Goal: Browse casually: Explore the website without a specific task or goal

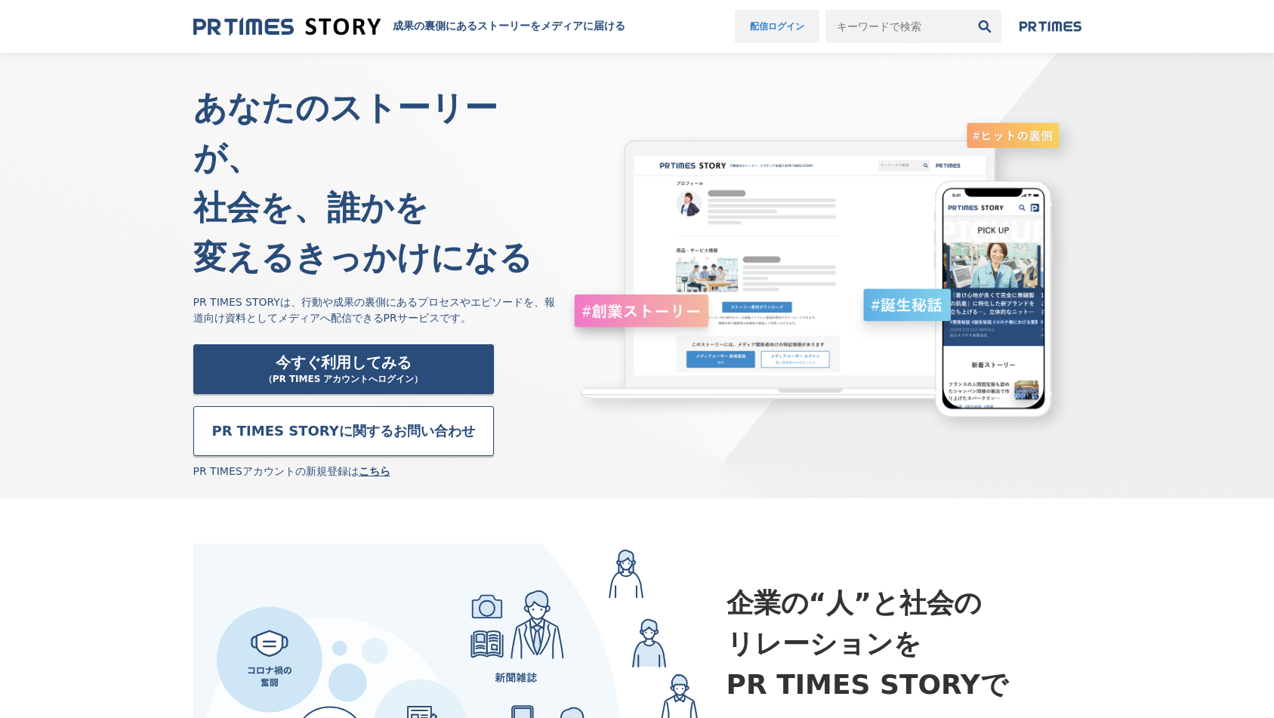
click at [771, 29] on link "配信ログイン" at bounding box center [777, 26] width 85 height 33
drag, startPoint x: 304, startPoint y: 254, endPoint x: 474, endPoint y: 273, distance: 171.0
click at [474, 294] on p "PR TIMES STORYは、行動や成果の裏側にあるプロセスやエピソードを、報道向け資料としてメディアへ配信できるPRサービスです。" at bounding box center [378, 310] width 370 height 32
copy p "行動や成果の裏側にあるプロセスやエピソードを、報道向け資料としてメディアへ配信できるPRサービスです。"
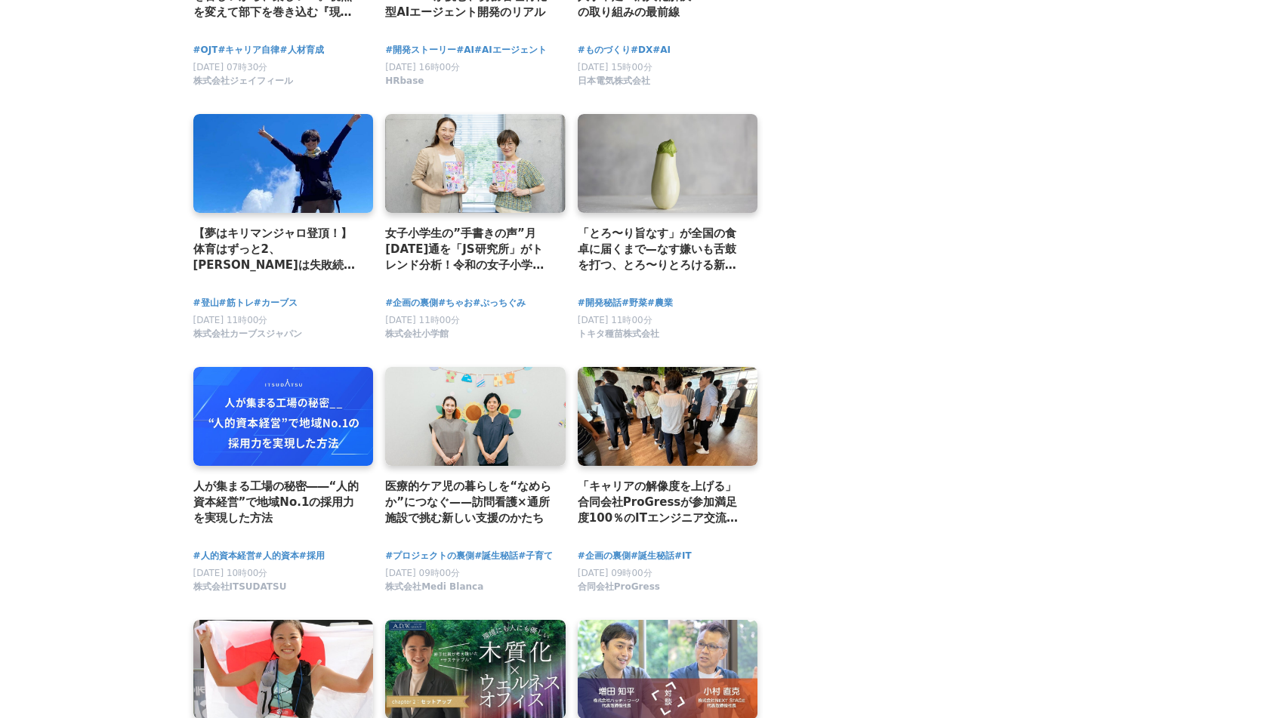
scroll to position [2264, 0]
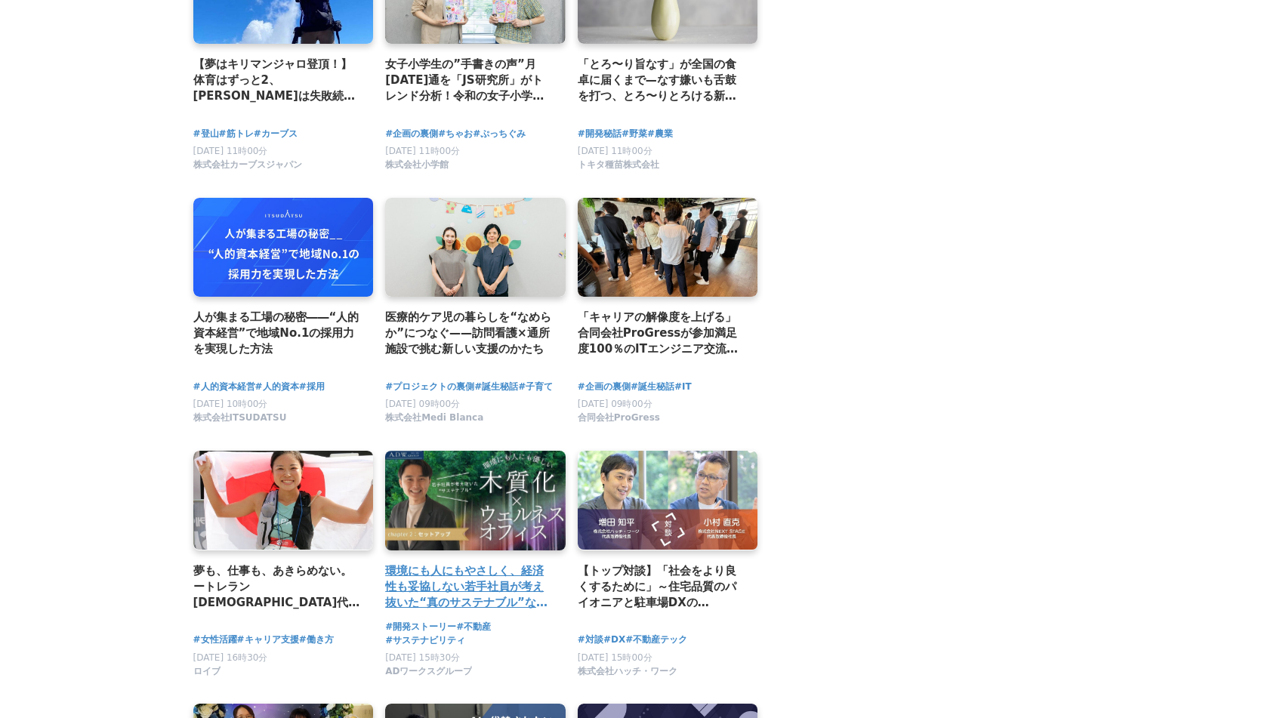
click at [500, 516] on link at bounding box center [476, 501] width 190 height 104
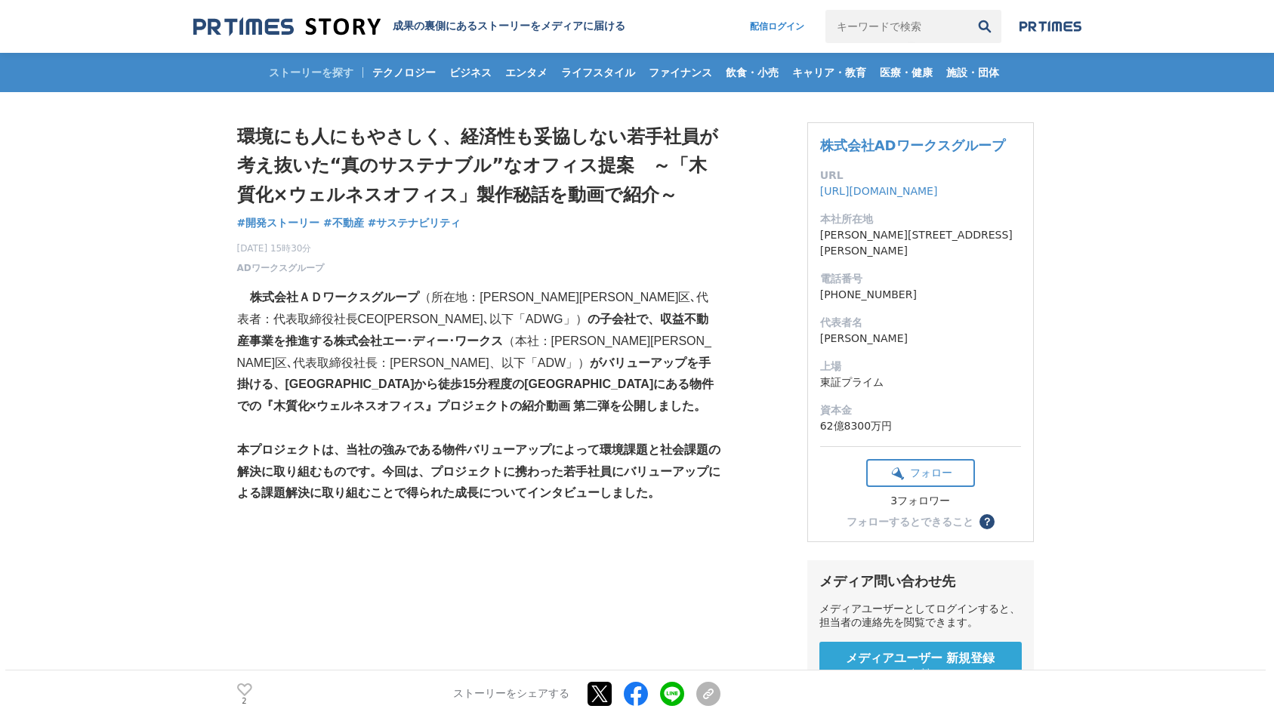
click at [607, 382] on strong "がバリューアップを手掛ける、東京駅から徒歩15分程度の八丁堀エリアにある物件での『木質化×ウェルネスオフィス』プロジェクトの紹介動画 第二弾を公開しました。" at bounding box center [475, 384] width 477 height 57
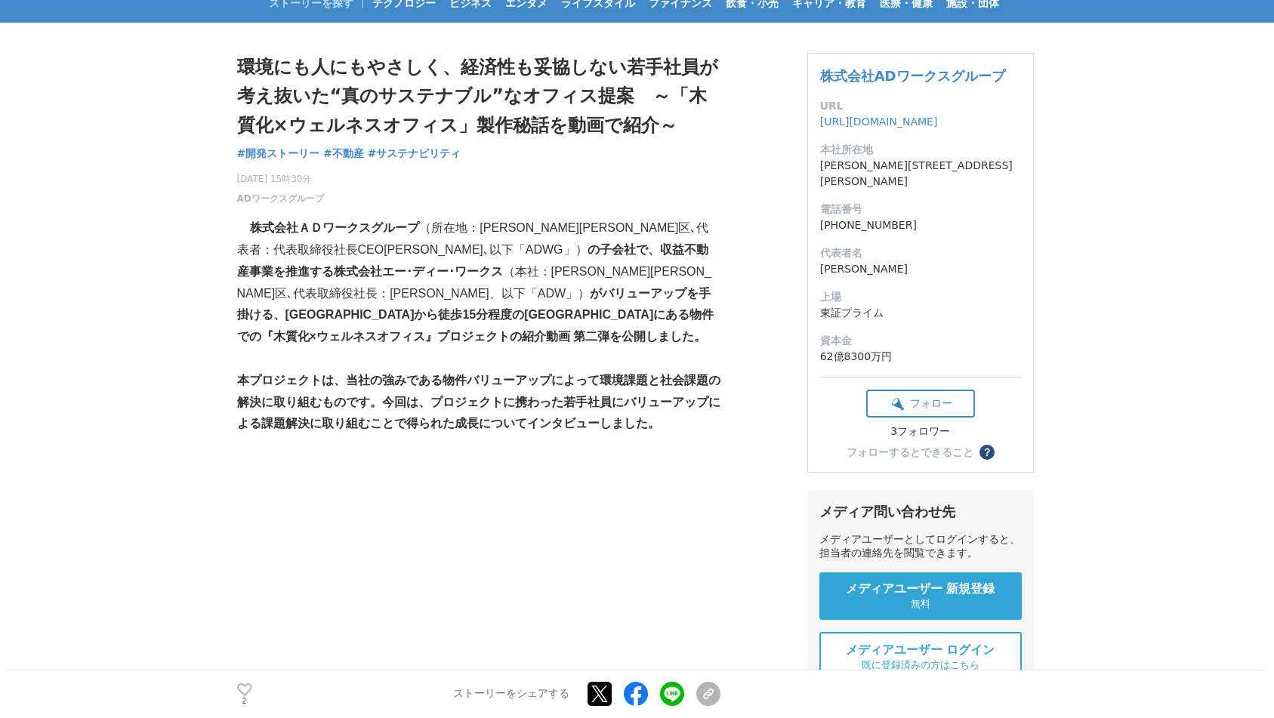
scroll to position [305, 0]
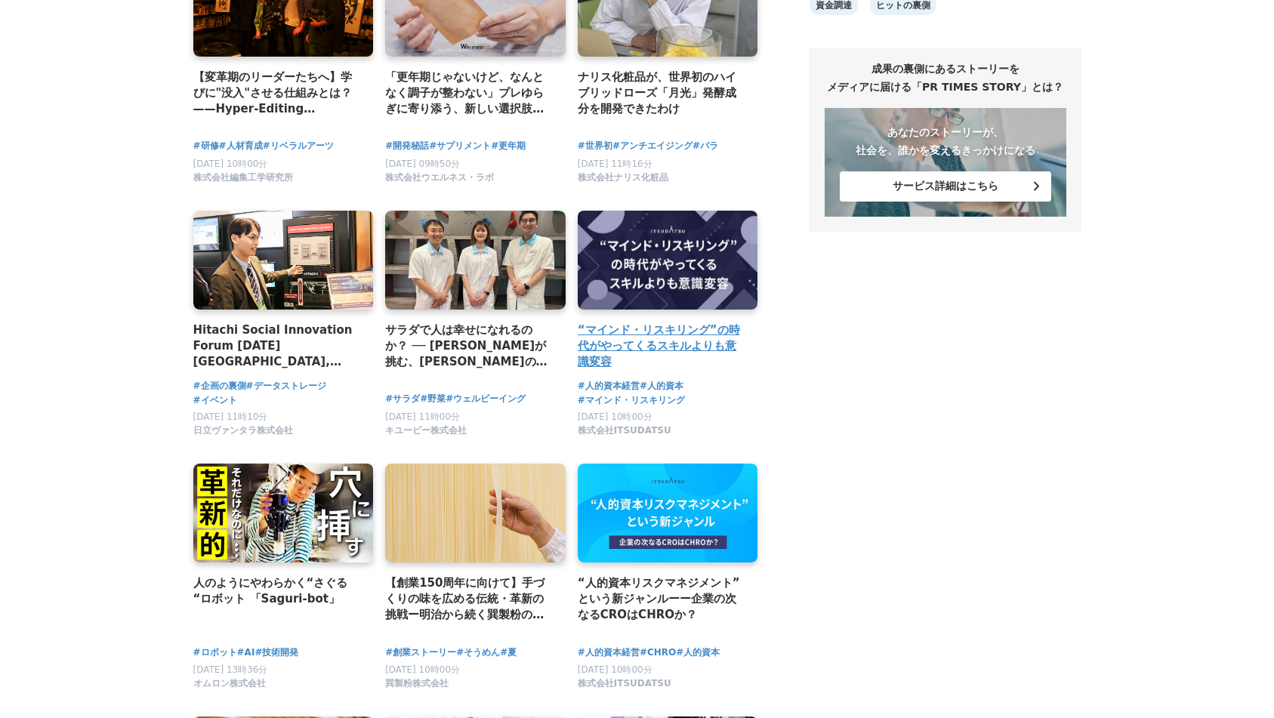
scroll to position [1257, 0]
